Goal: Task Accomplishment & Management: Use online tool/utility

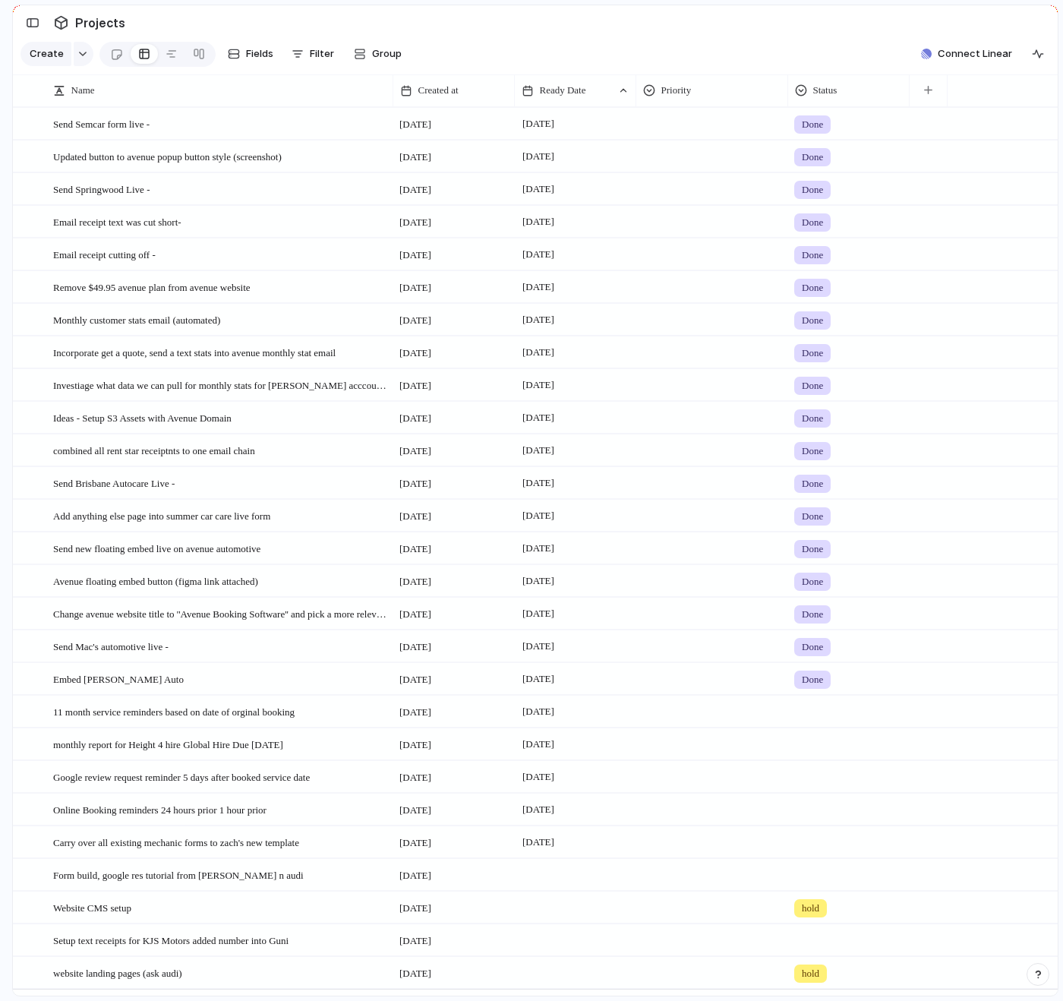
scroll to position [38, 0]
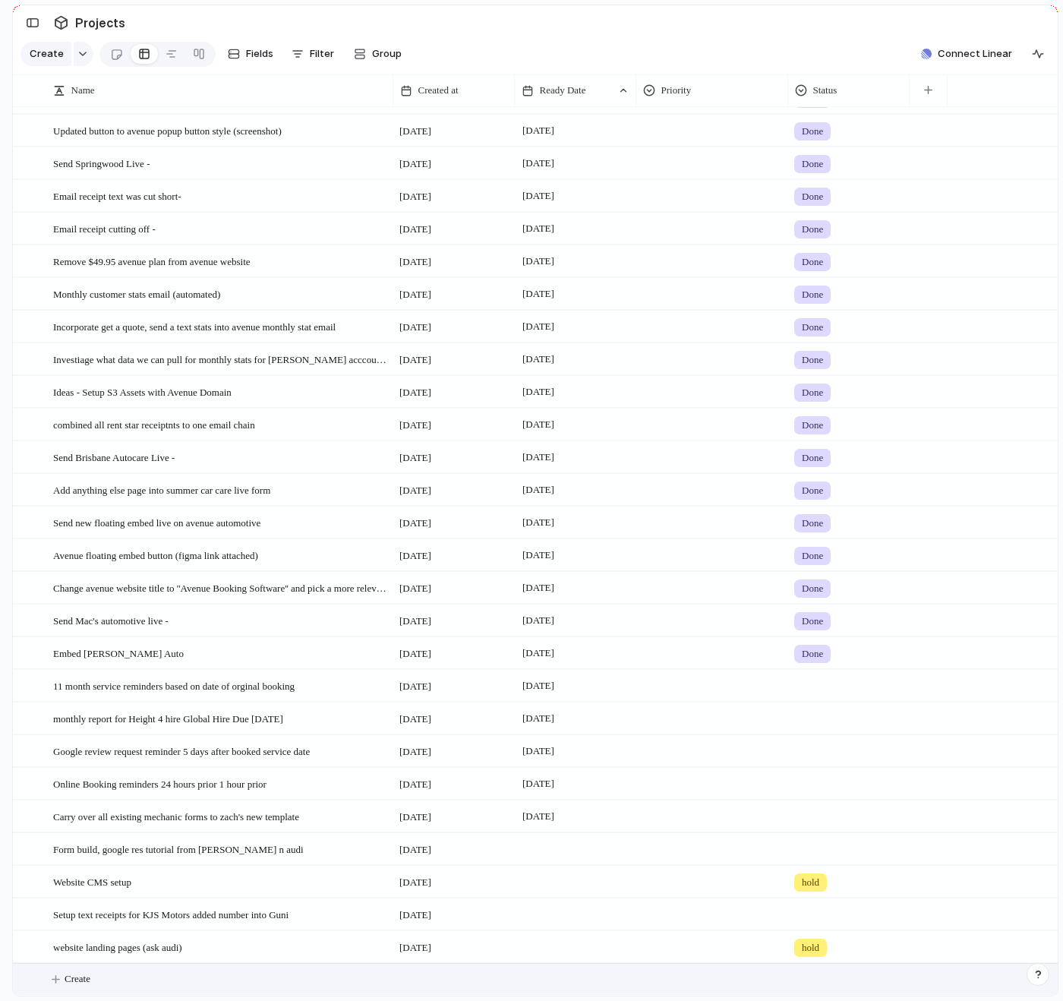
click at [208, 984] on button "Create" at bounding box center [554, 978] width 1053 height 31
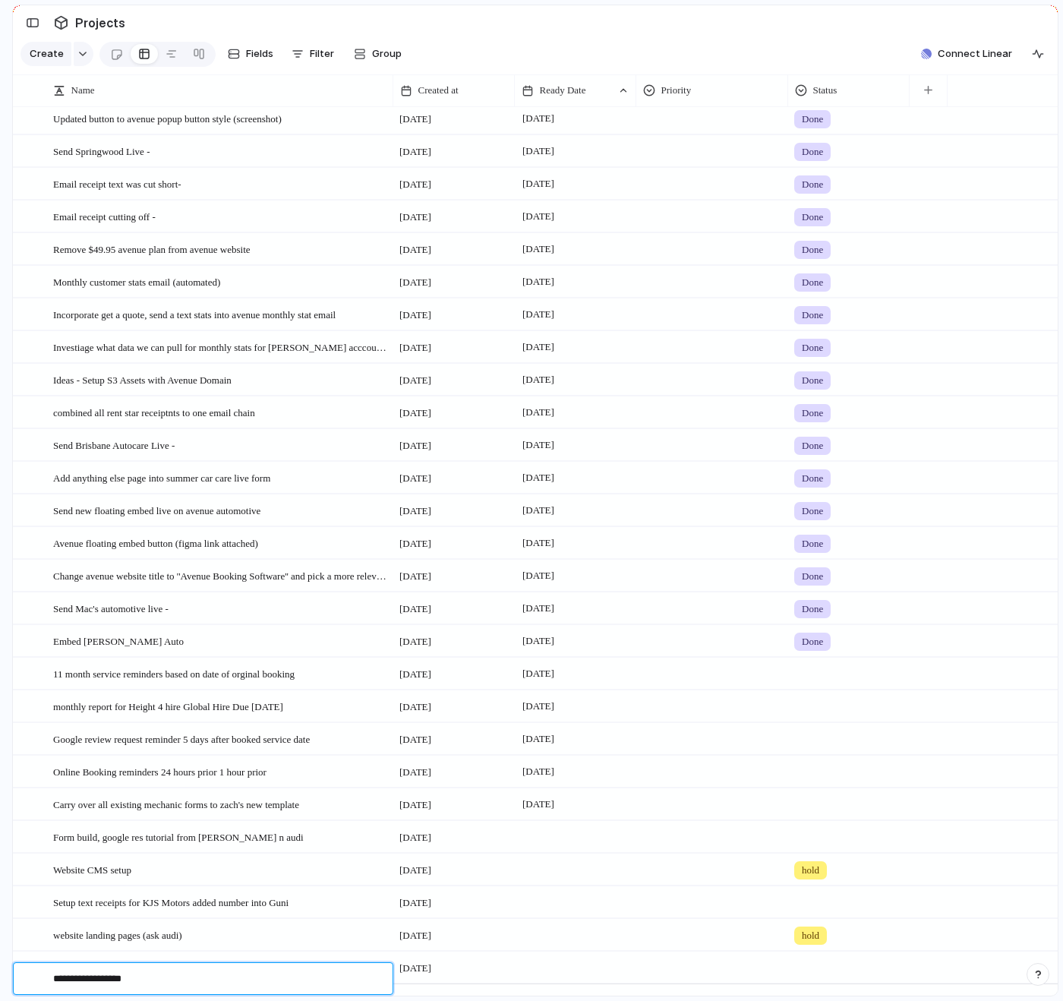
type textarea "**********"
click at [538, 979] on div at bounding box center [574, 966] width 121 height 31
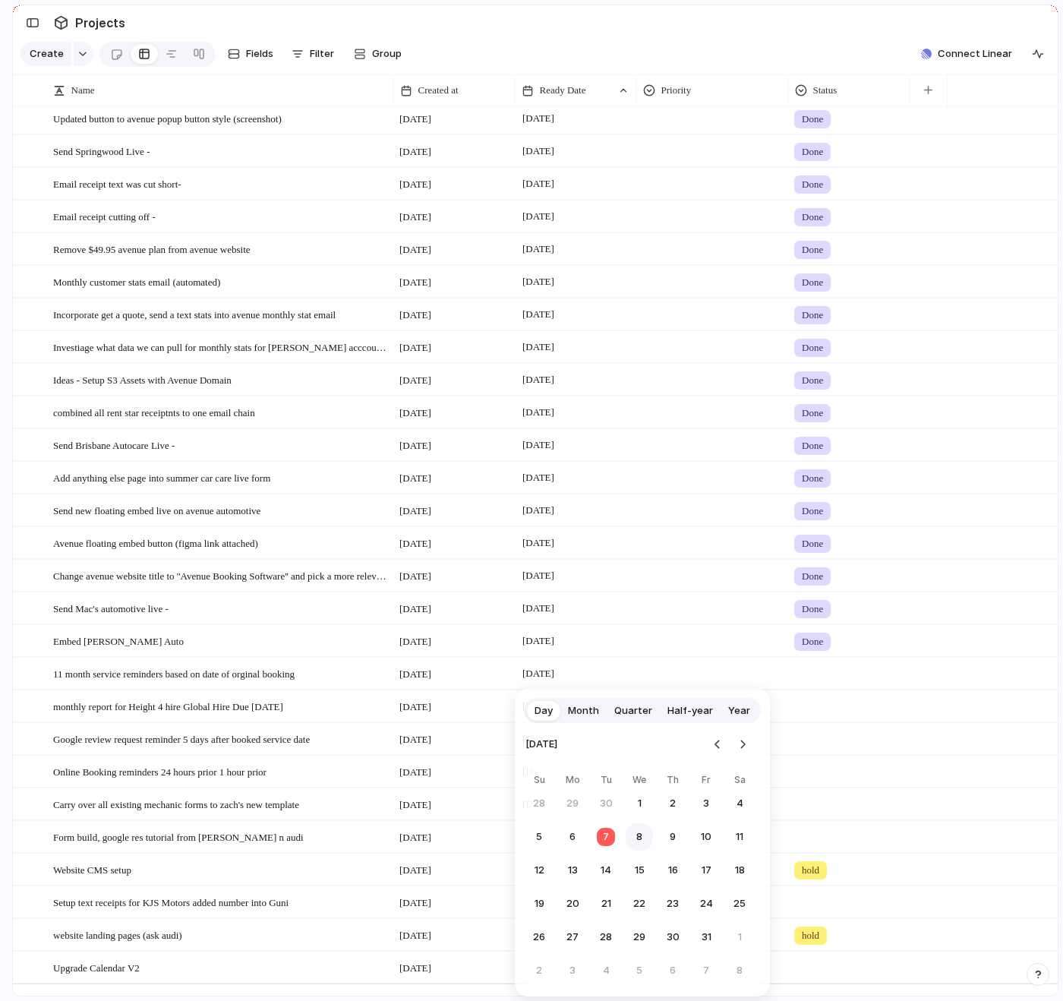
click at [638, 837] on button "8" at bounding box center [639, 836] width 27 height 27
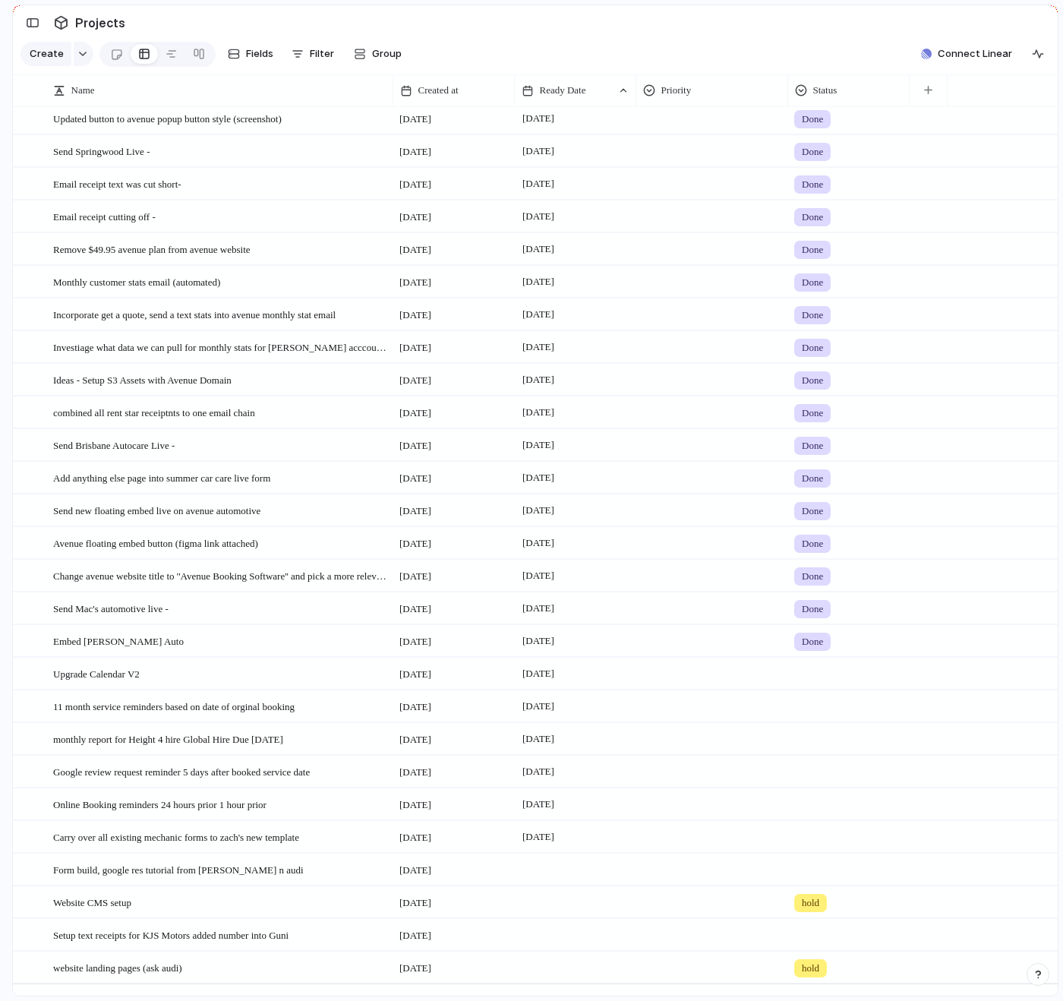
click at [833, 680] on div at bounding box center [848, 670] width 120 height 25
click at [831, 780] on div "Done" at bounding box center [817, 774] width 40 height 18
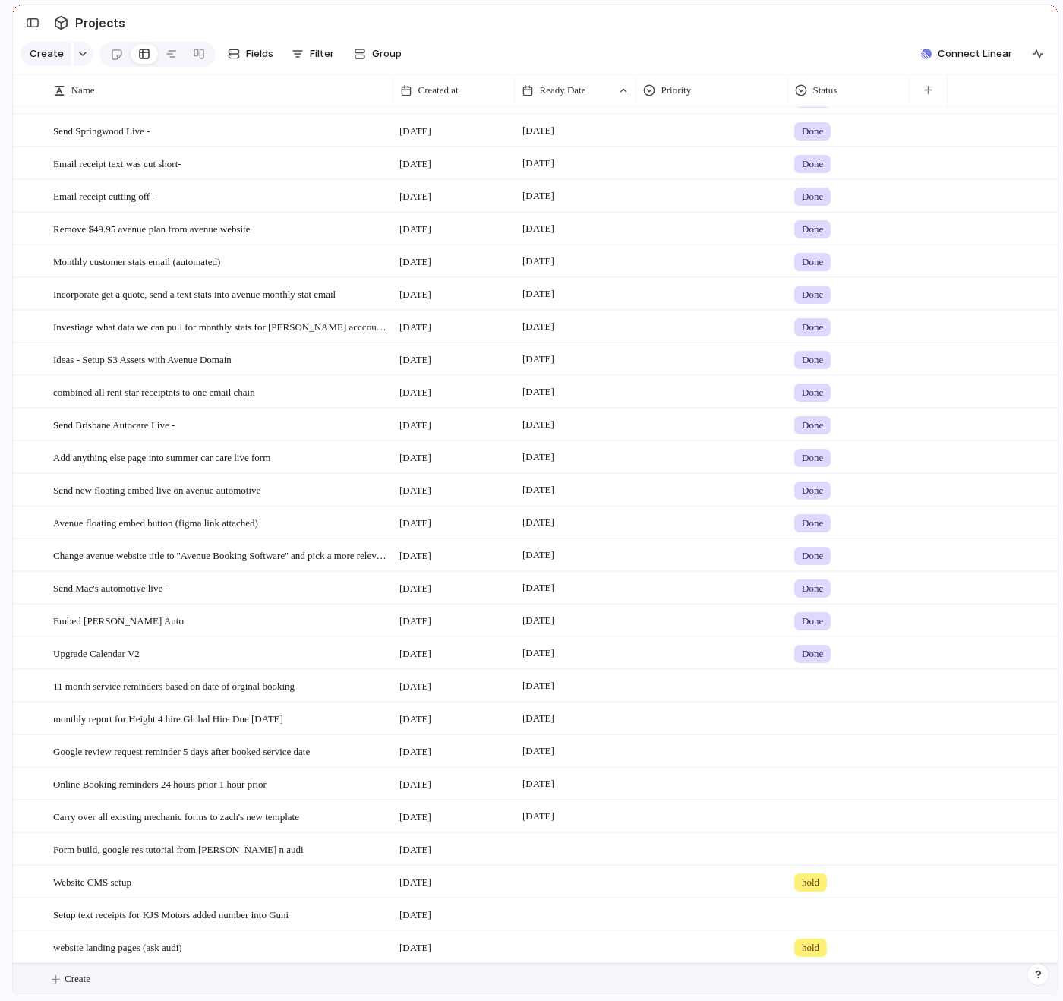
click at [174, 983] on button "Create" at bounding box center [554, 978] width 1053 height 31
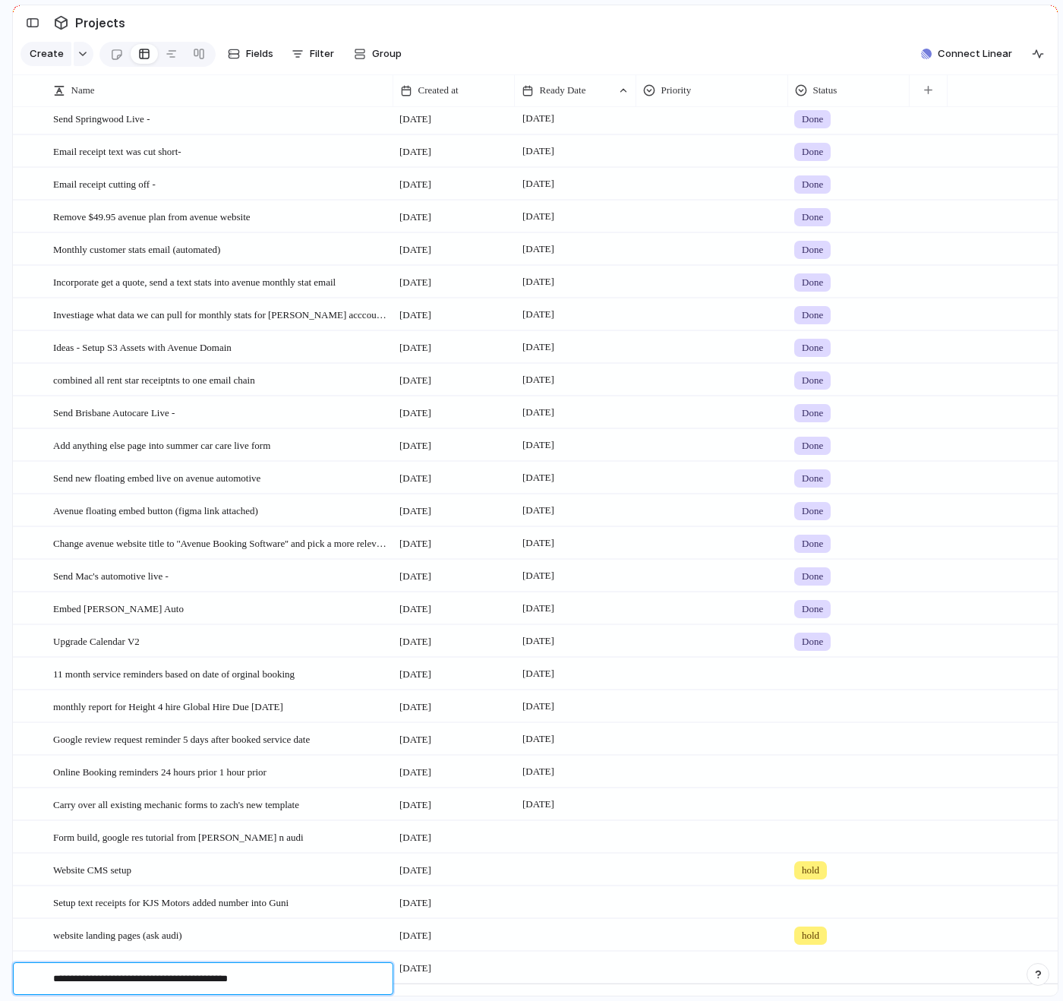
type textarea "**********"
click at [560, 975] on div at bounding box center [574, 966] width 121 height 31
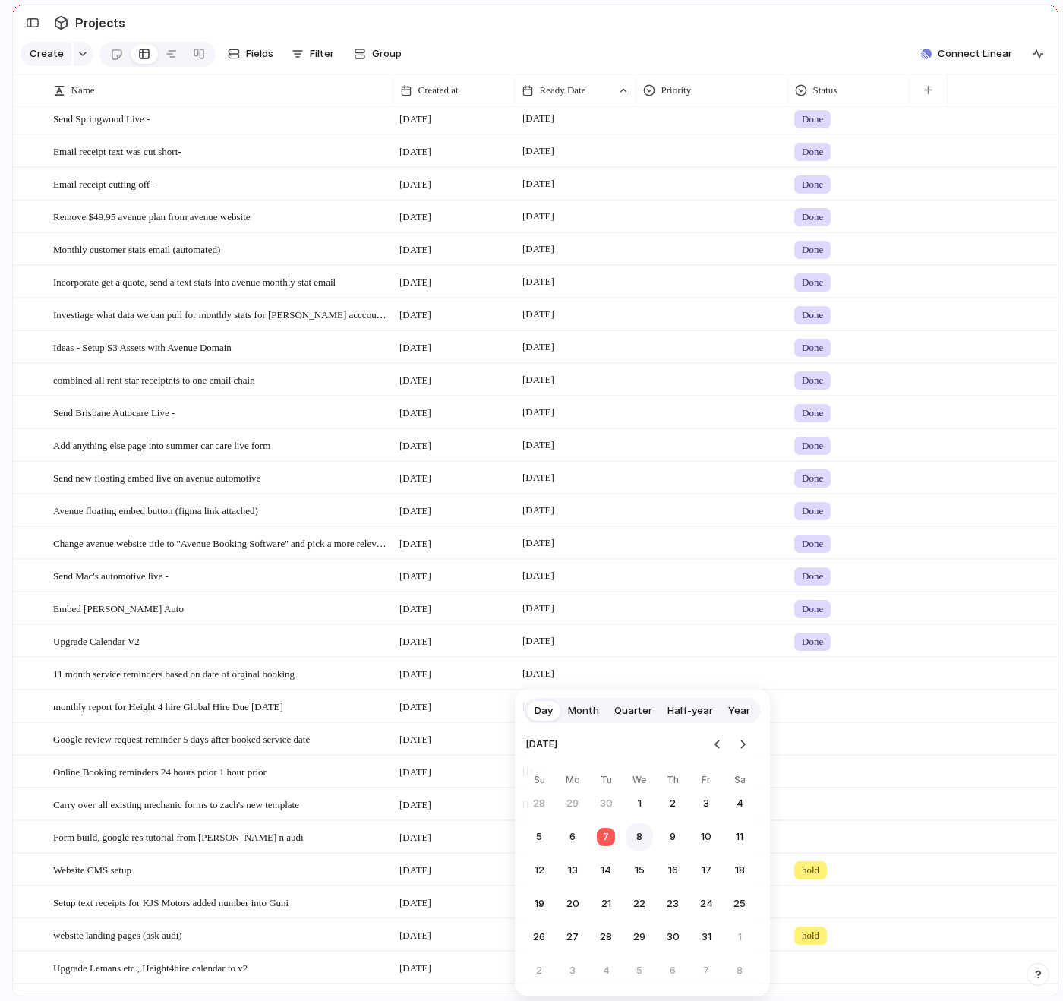
click at [638, 835] on button "8" at bounding box center [639, 836] width 27 height 27
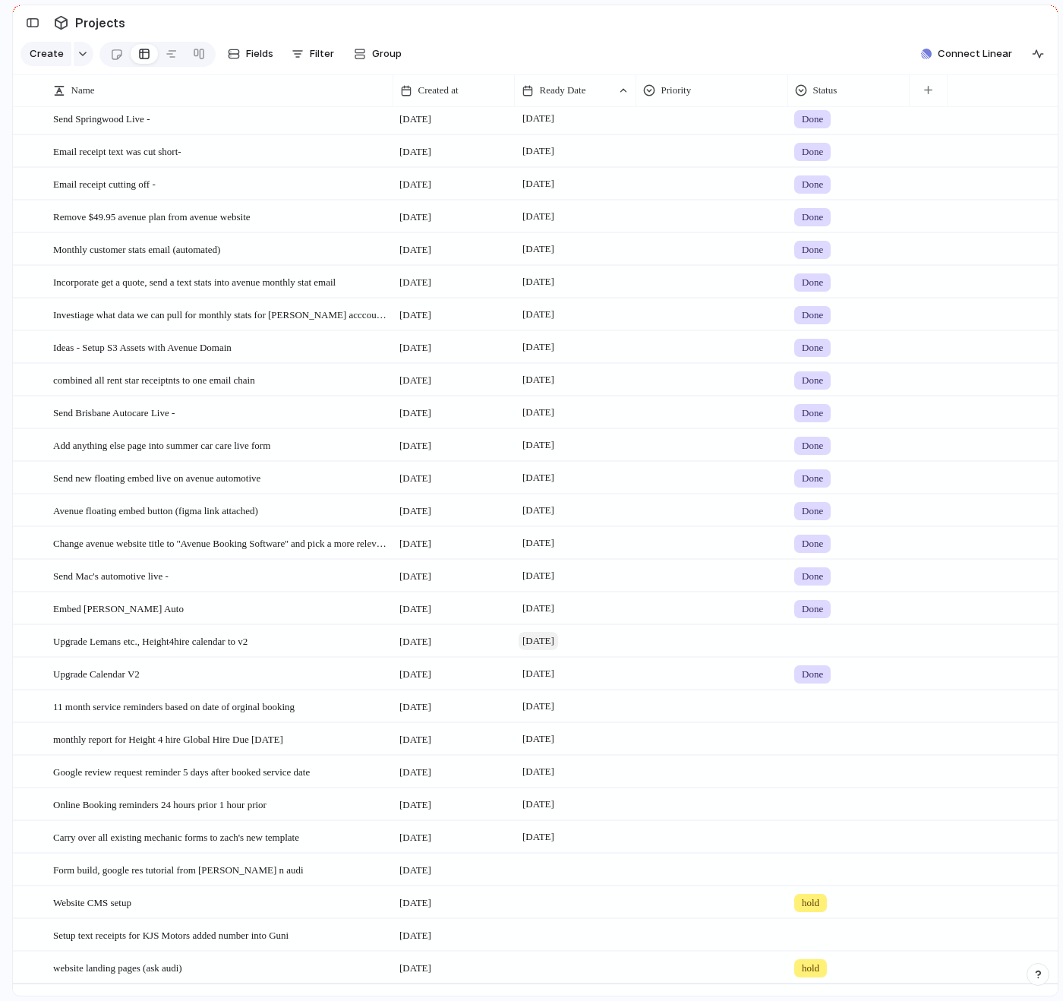
click at [557, 650] on span "[DATE]" at bounding box center [538, 641] width 39 height 18
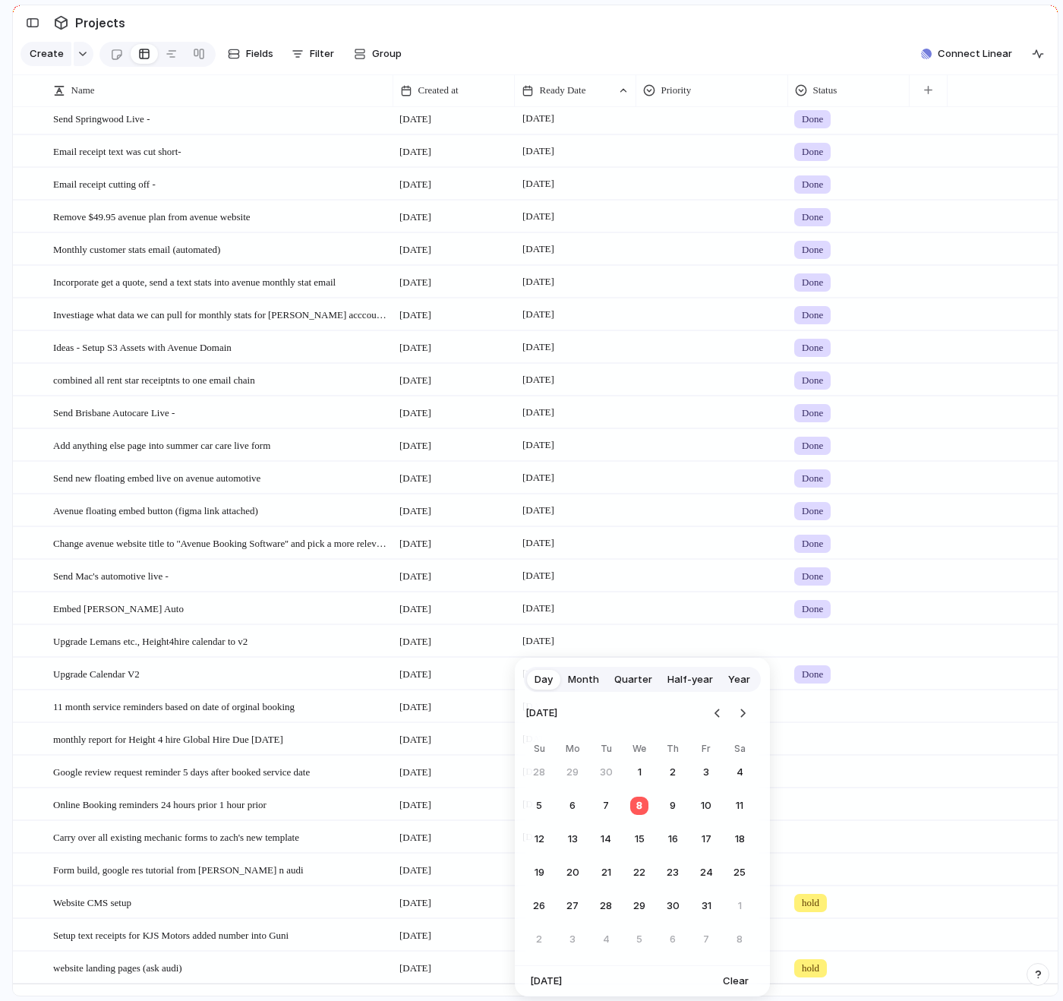
drag, startPoint x: 669, startPoint y: 803, endPoint x: 673, endPoint y: 793, distance: 10.9
click at [670, 803] on button "9" at bounding box center [672, 805] width 27 height 27
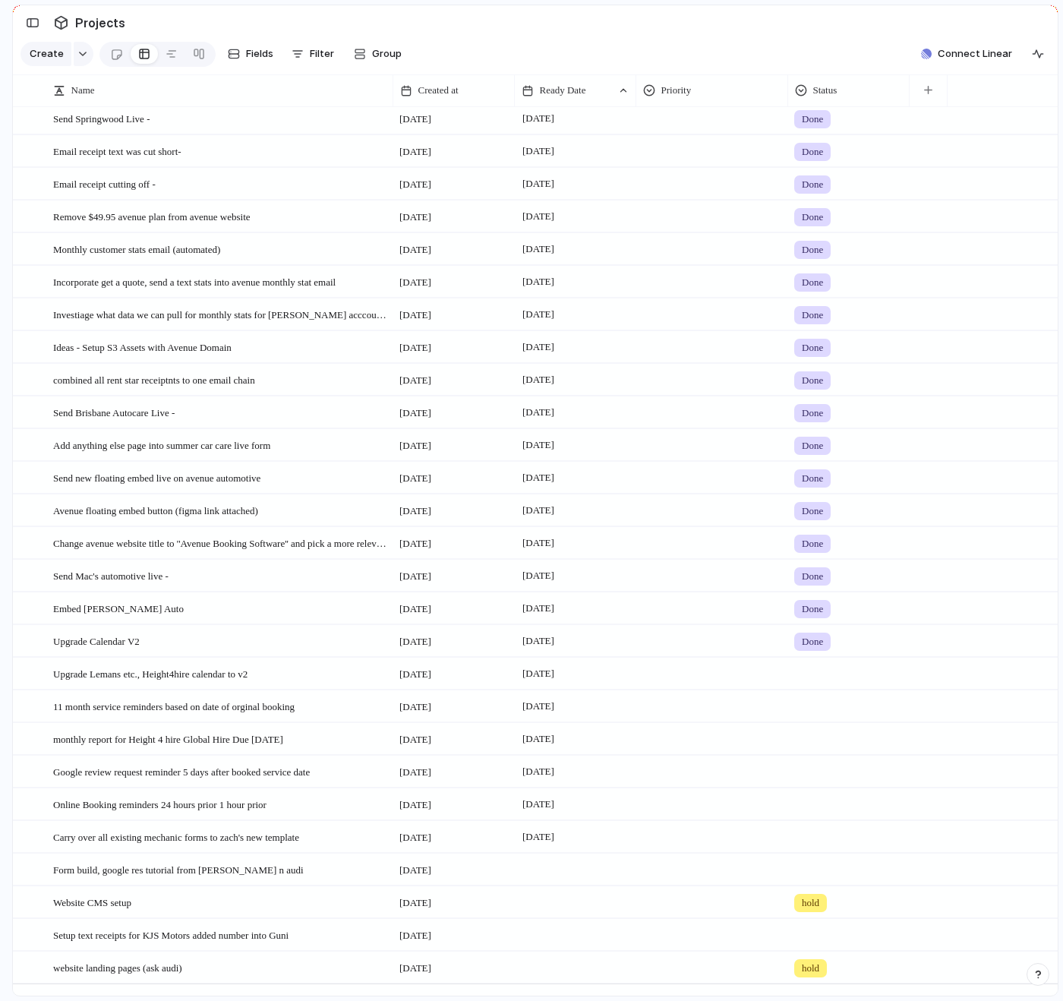
scroll to position [103, 0]
